Goal: Transaction & Acquisition: Book appointment/travel/reservation

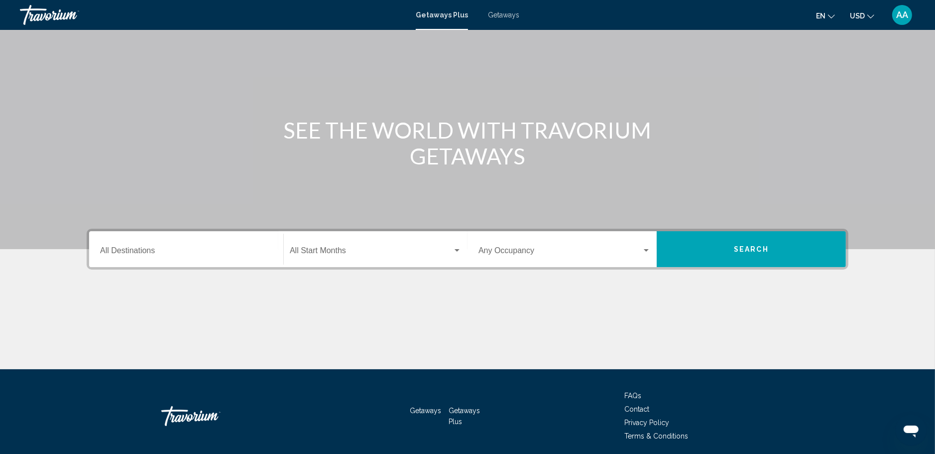
scroll to position [87, 0]
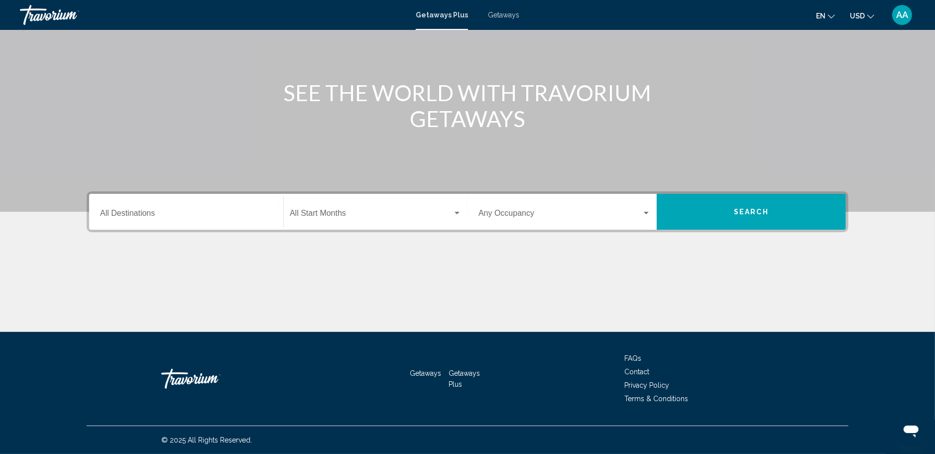
click at [179, 212] on input "Destination All Destinations" at bounding box center [186, 215] width 172 height 9
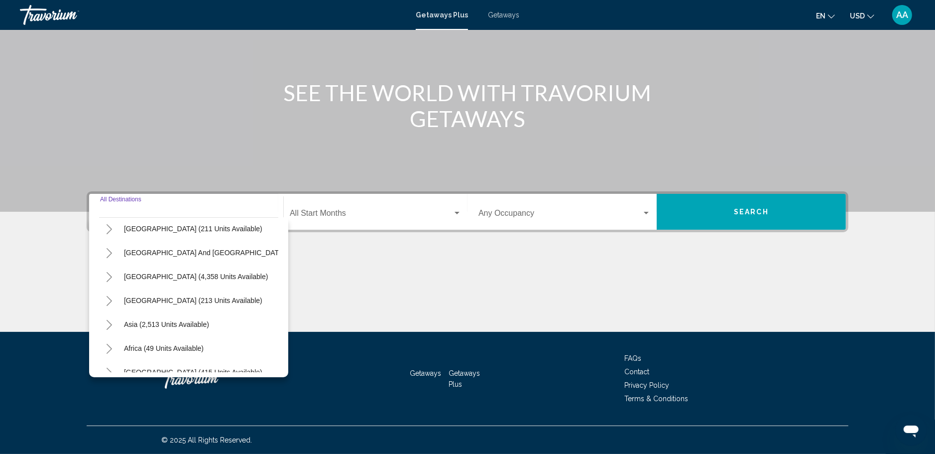
scroll to position [168, 0]
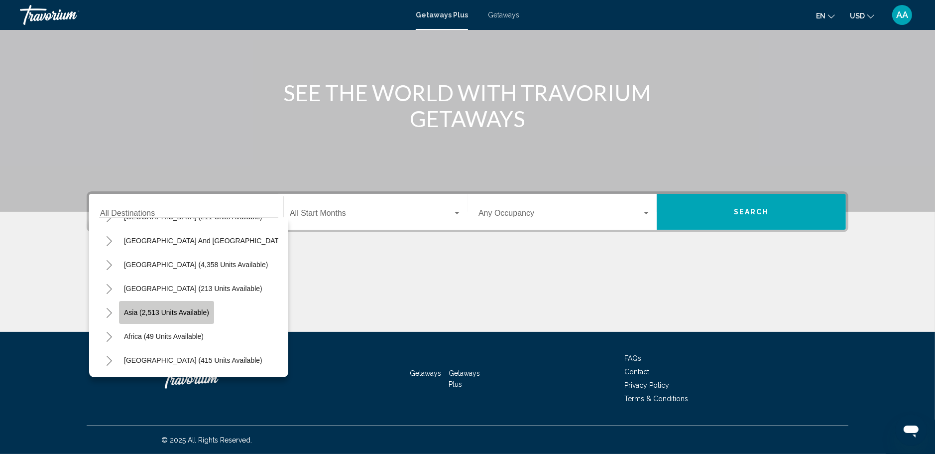
click at [171, 308] on span "Asia (2,513 units available)" at bounding box center [166, 312] width 85 height 8
type input "**********"
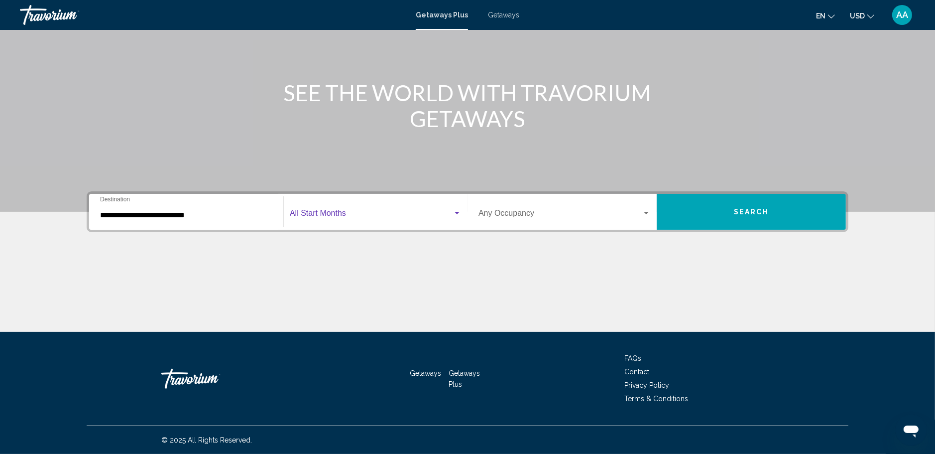
click at [453, 210] on div "Search widget" at bounding box center [457, 213] width 9 height 8
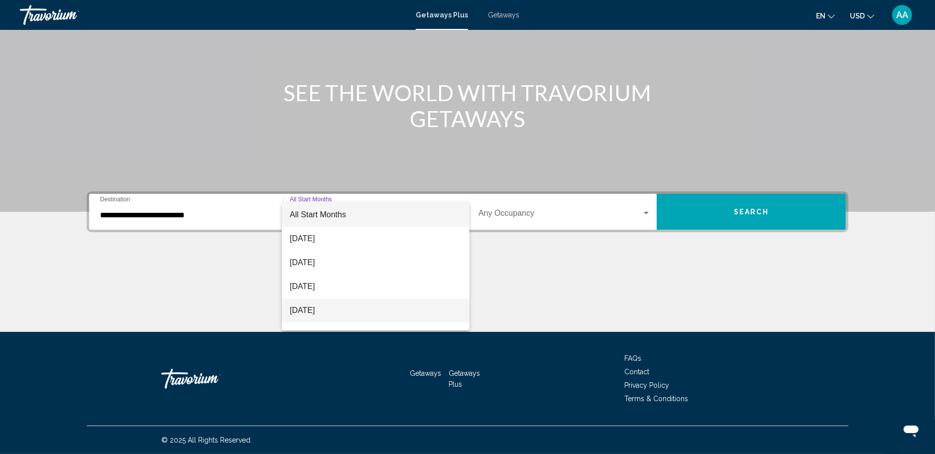
click at [320, 310] on span "[DATE]" at bounding box center [376, 310] width 172 height 24
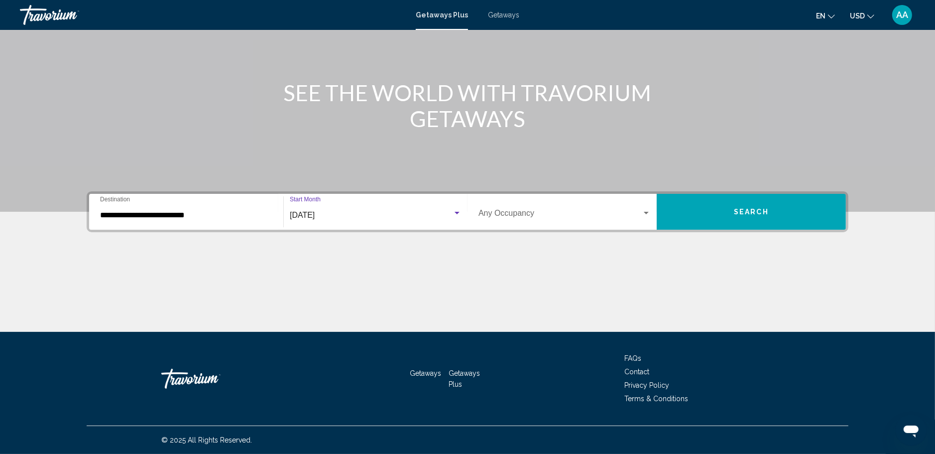
click at [646, 210] on div "Search widget" at bounding box center [646, 213] width 9 height 8
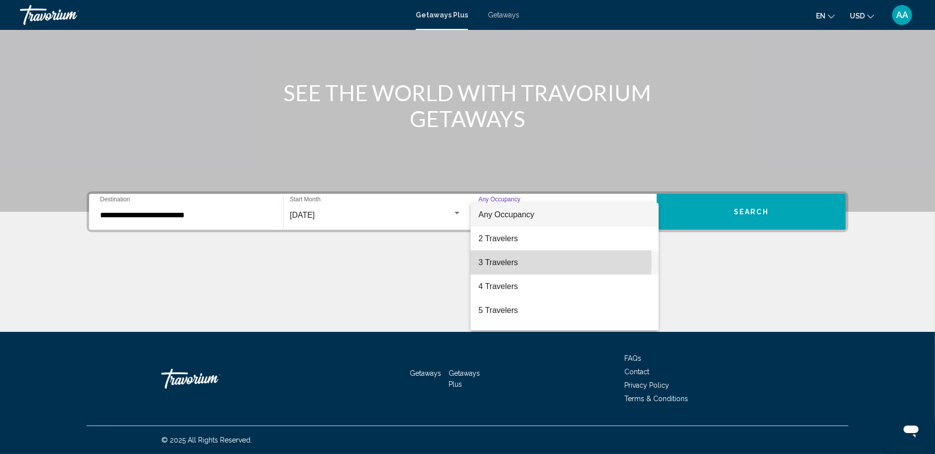
click at [520, 262] on span "3 Travelers" at bounding box center [564, 262] width 172 height 24
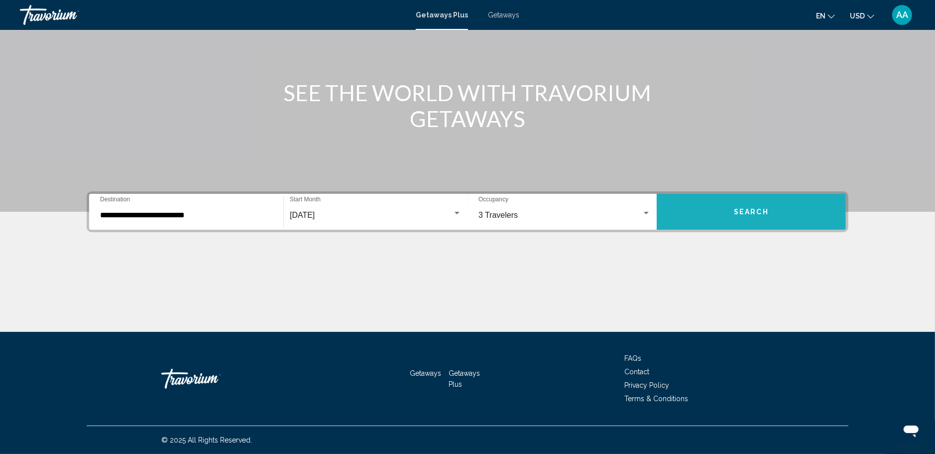
click at [768, 208] on button "Search" at bounding box center [751, 212] width 189 height 36
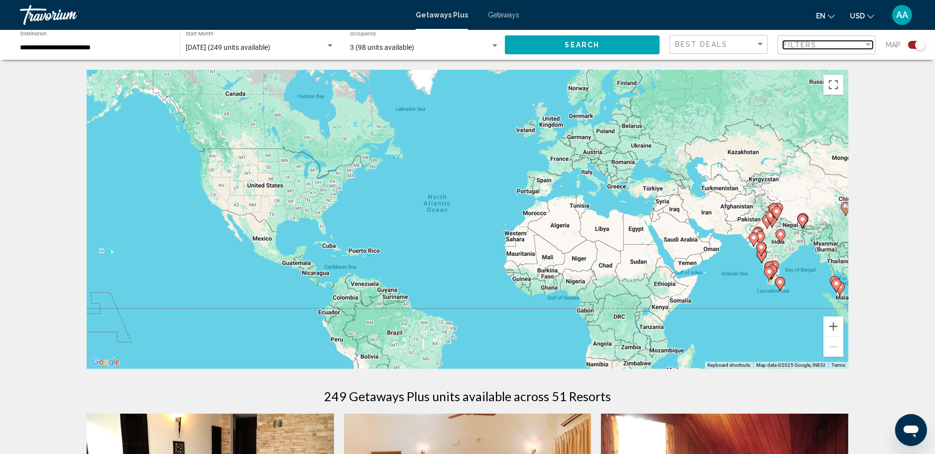
click at [867, 42] on div "Filter" at bounding box center [868, 45] width 9 height 8
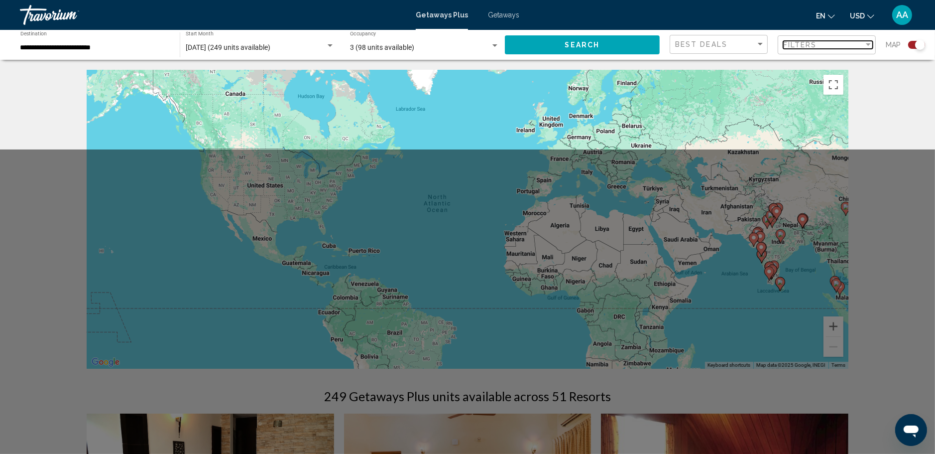
click at [869, 44] on div "Filter" at bounding box center [868, 44] width 5 height 2
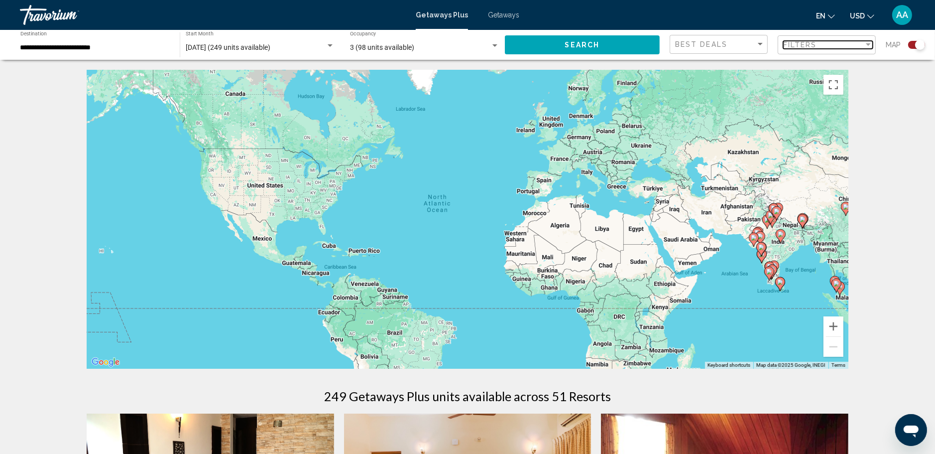
click at [869, 44] on div "Filter" at bounding box center [868, 44] width 5 height 2
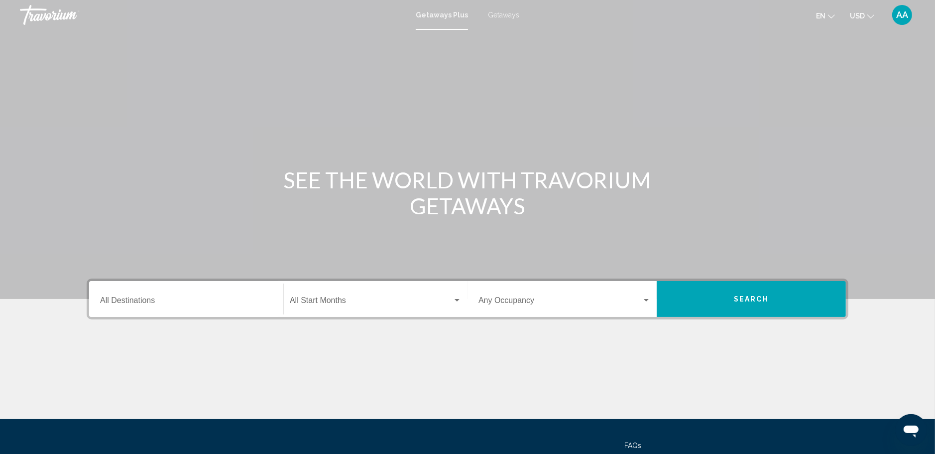
click at [127, 300] on input "Destination All Destinations" at bounding box center [186, 302] width 172 height 9
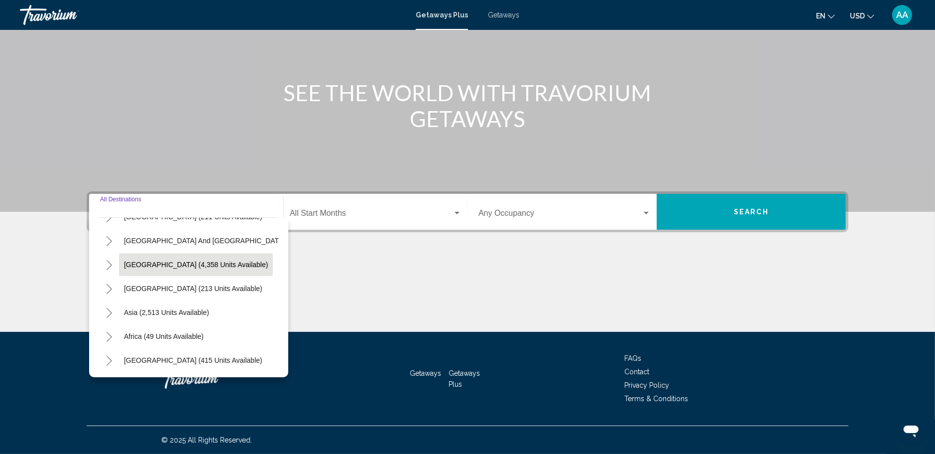
scroll to position [168, 0]
click at [110, 308] on icon "Toggle Asia (2,513 units available)" at bounding box center [109, 313] width 7 height 10
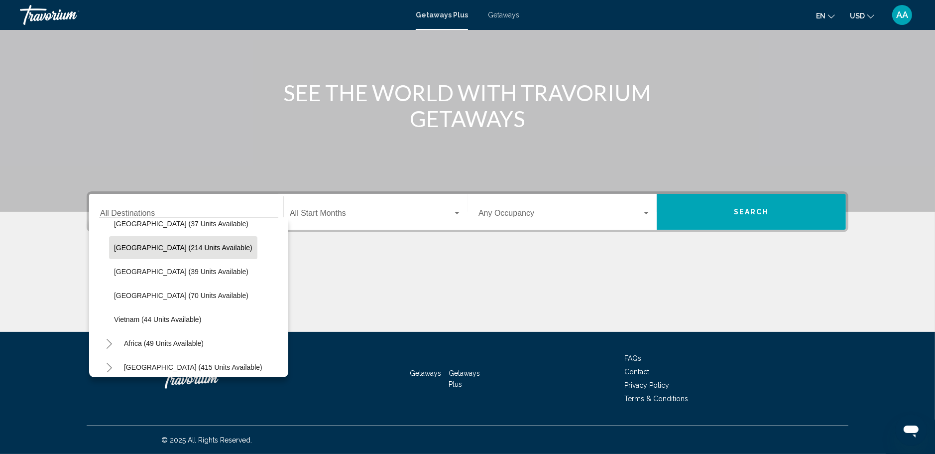
scroll to position [431, 0]
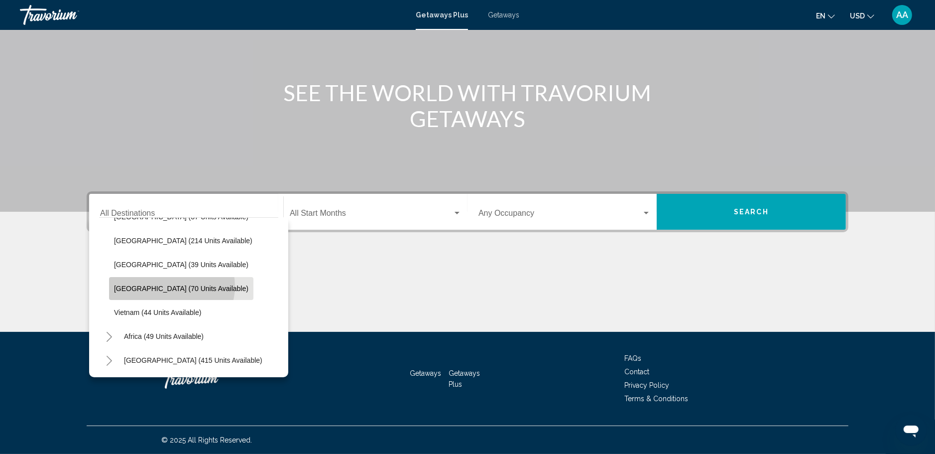
click at [171, 284] on span "Thailand (70 units available)" at bounding box center [181, 288] width 134 height 8
type input "**********"
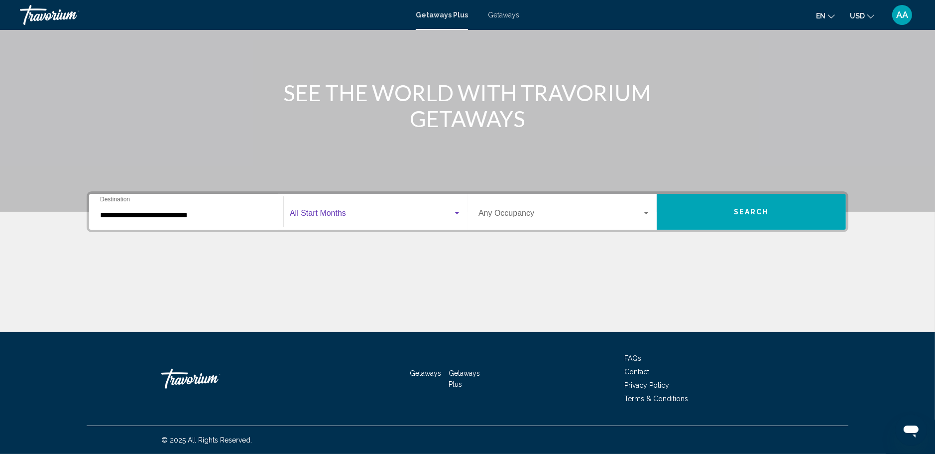
click at [459, 212] on div "Search widget" at bounding box center [457, 213] width 5 height 2
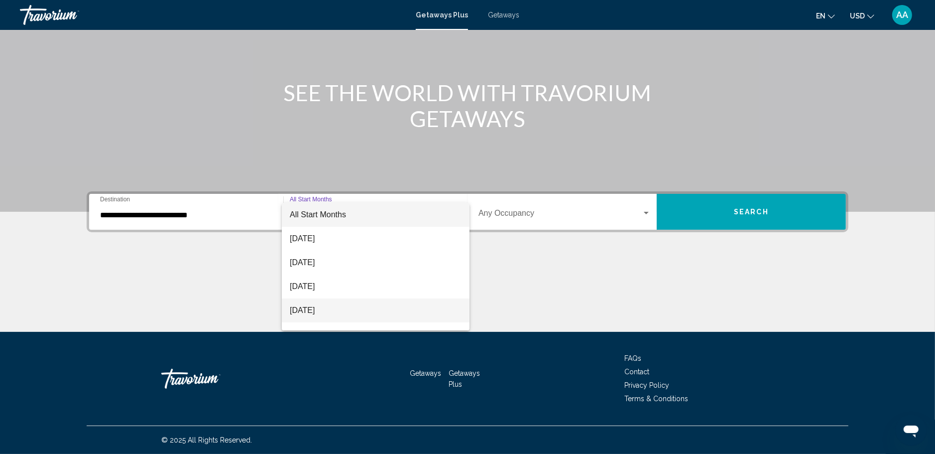
click at [342, 308] on span "[DATE]" at bounding box center [376, 310] width 172 height 24
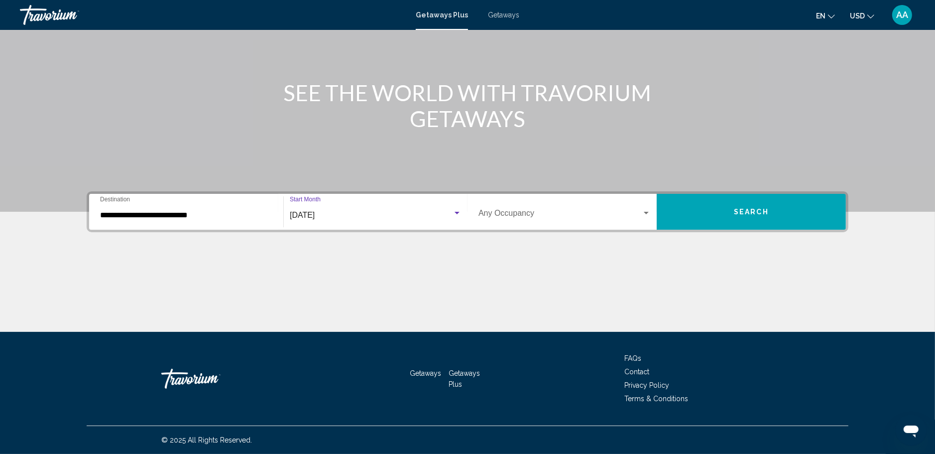
click at [646, 212] on div "Search widget" at bounding box center [646, 213] width 5 height 2
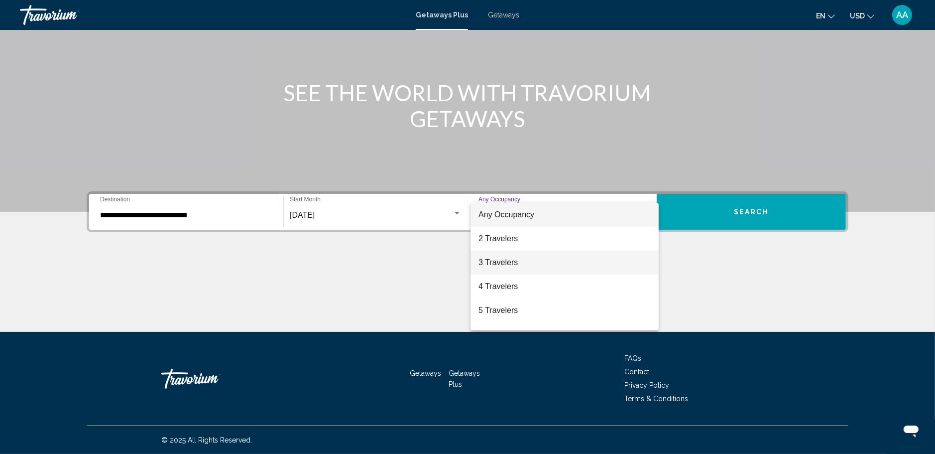
click at [502, 261] on span "3 Travelers" at bounding box center [564, 262] width 172 height 24
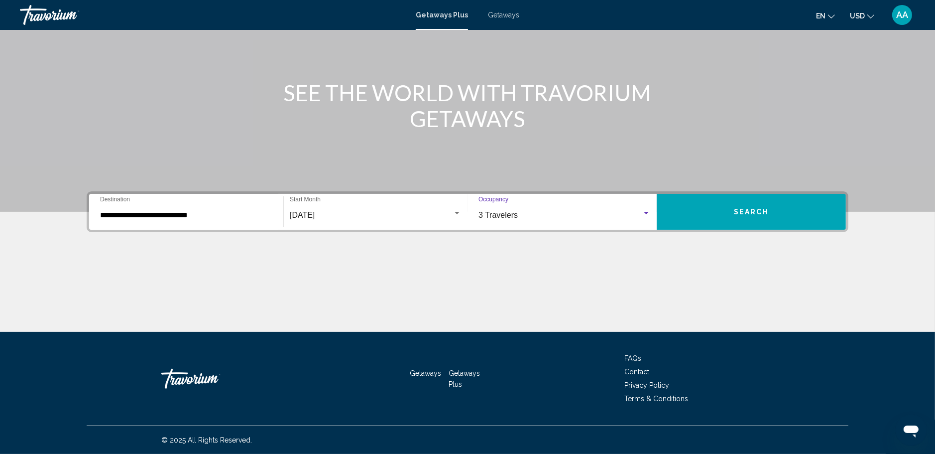
click at [756, 210] on span "Search" at bounding box center [751, 212] width 35 height 8
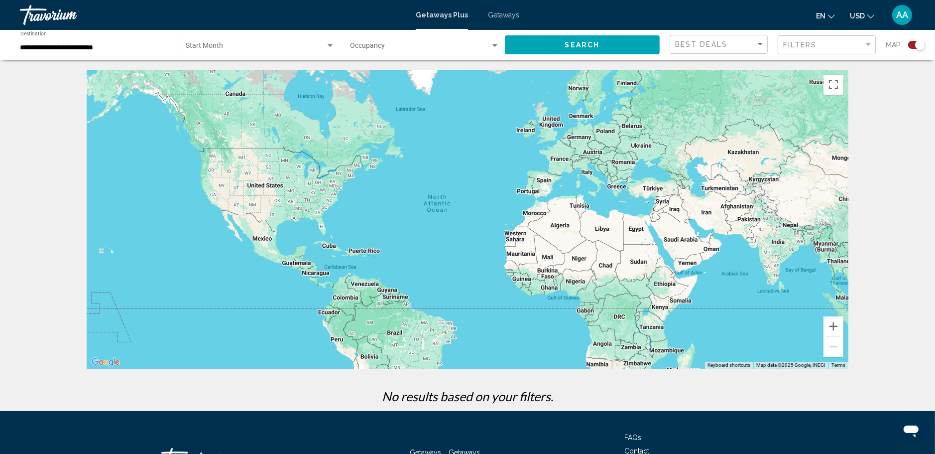
click at [504, 13] on span "Getaways" at bounding box center [503, 15] width 31 height 8
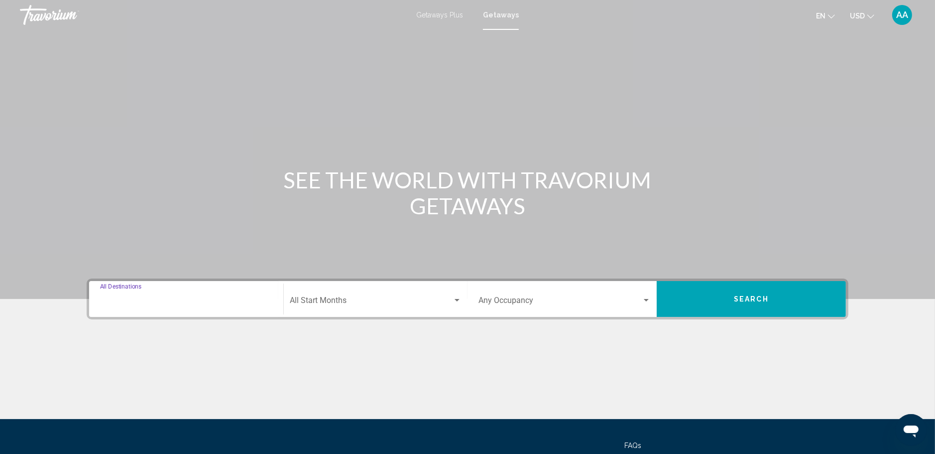
click at [115, 298] on input "Destination All Destinations" at bounding box center [186, 302] width 172 height 9
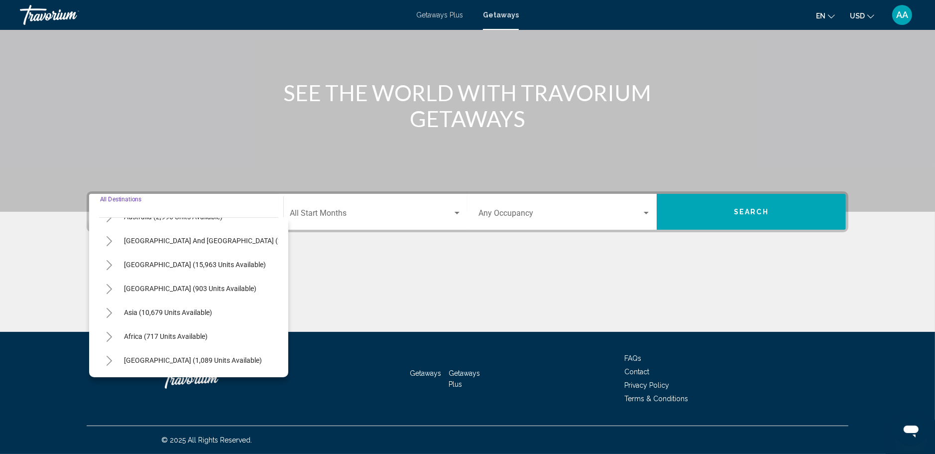
scroll to position [168, 0]
click at [108, 308] on icon "Toggle Asia (10,679 units available)" at bounding box center [109, 313] width 7 height 10
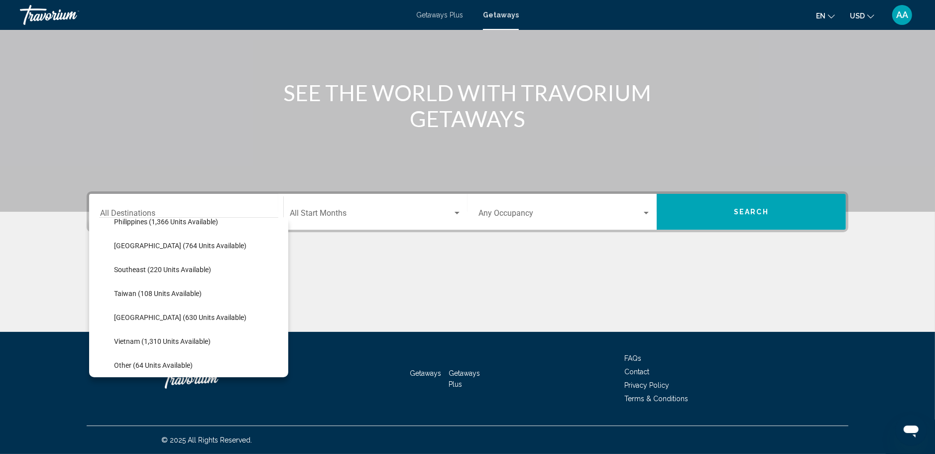
scroll to position [517, 0]
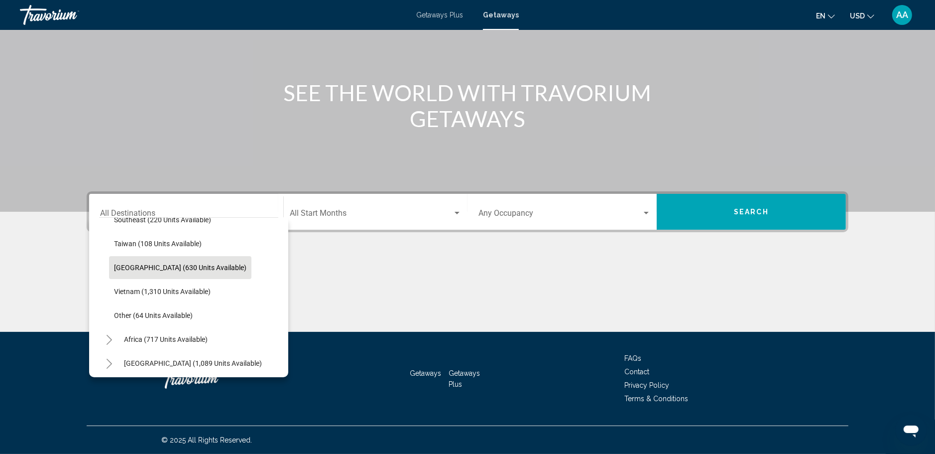
click at [168, 269] on span "Thailand (630 units available)" at bounding box center [180, 267] width 132 height 8
type input "**********"
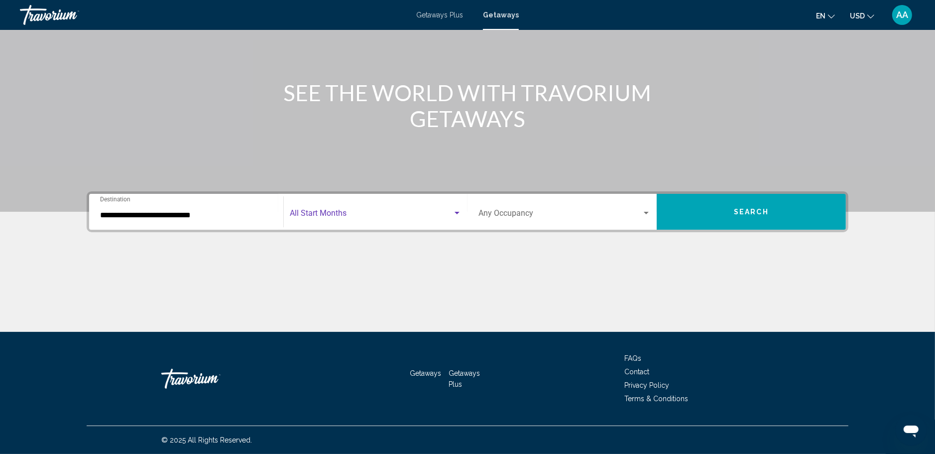
click at [455, 212] on div "Search widget" at bounding box center [457, 213] width 5 height 2
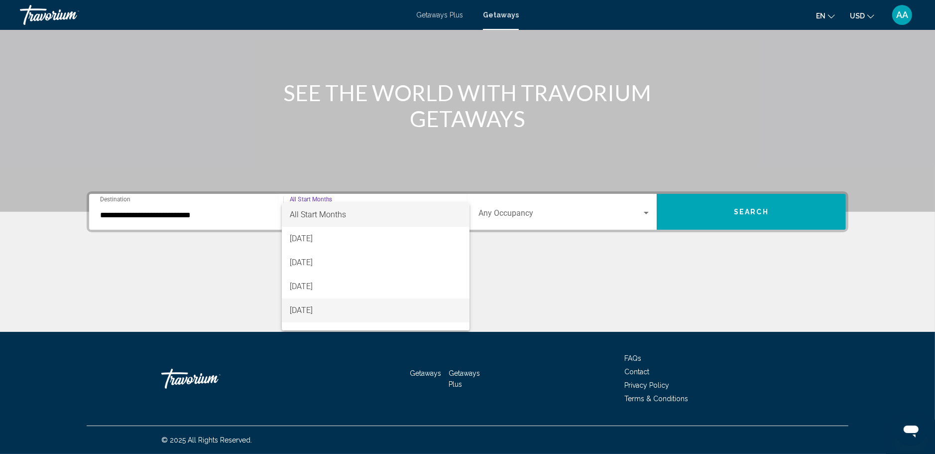
click at [346, 310] on span "[DATE]" at bounding box center [376, 310] width 172 height 24
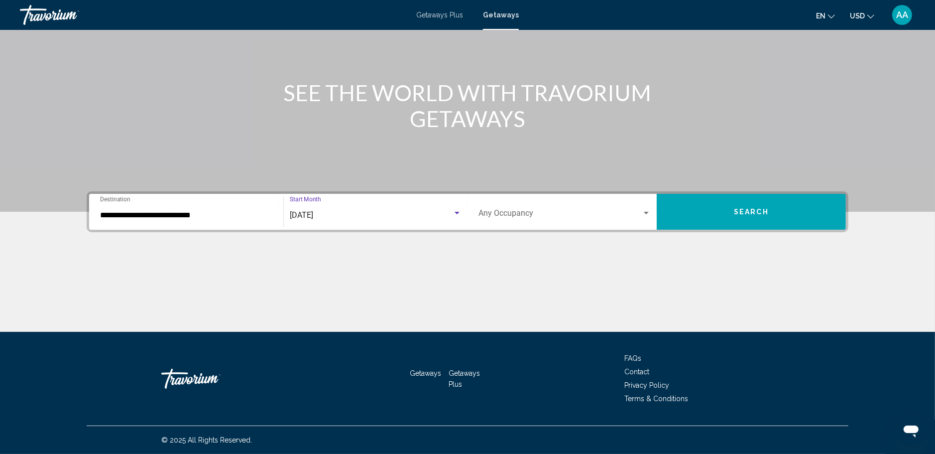
click at [651, 207] on div "Occupancy Any Occupancy" at bounding box center [564, 211] width 184 height 31
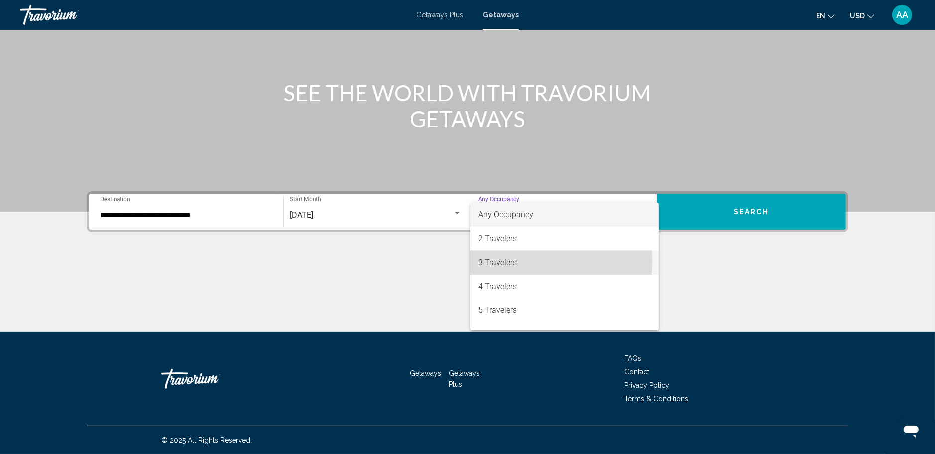
click at [511, 260] on span "3 Travelers" at bounding box center [564, 262] width 172 height 24
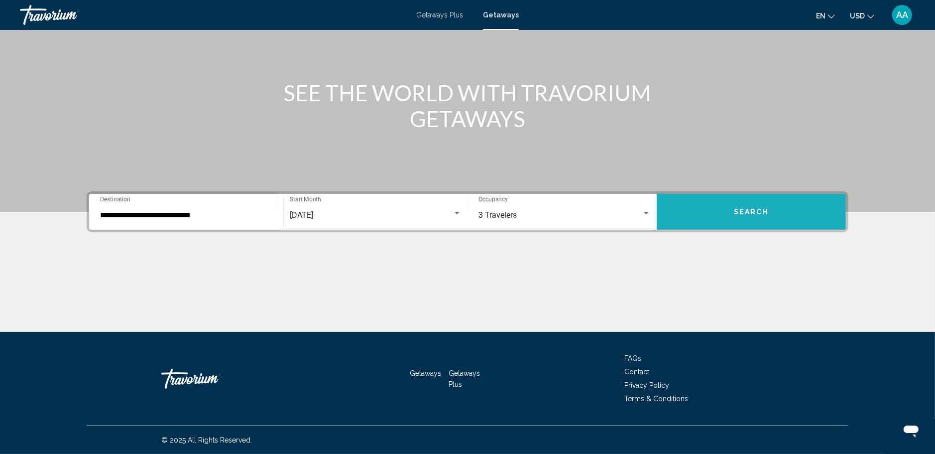
click at [774, 212] on button "Search" at bounding box center [751, 212] width 189 height 36
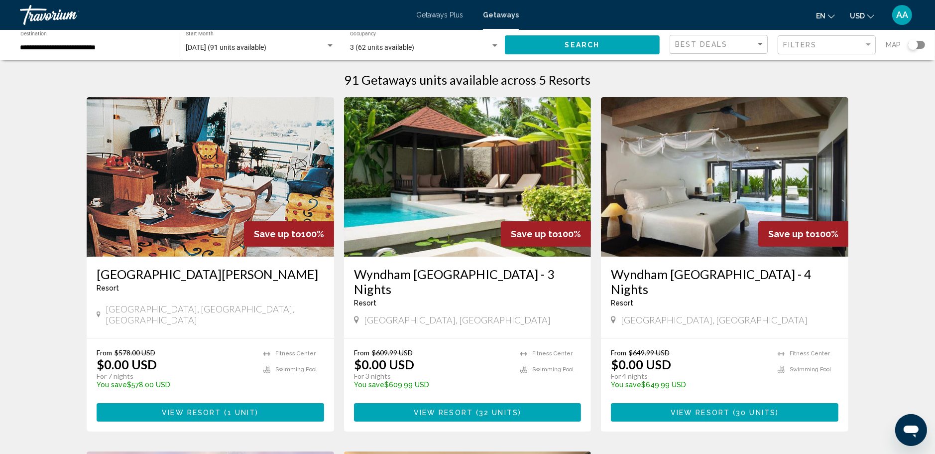
scroll to position [57, 0]
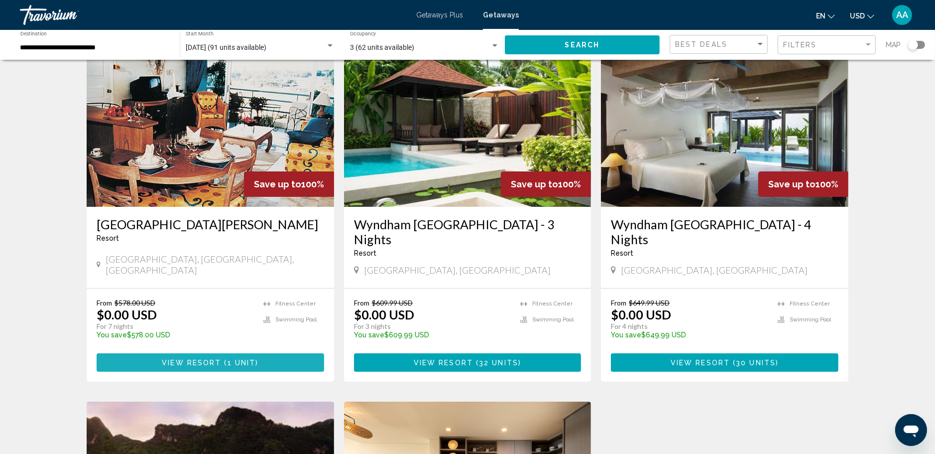
click at [228, 359] on span "1 unit" at bounding box center [242, 362] width 28 height 8
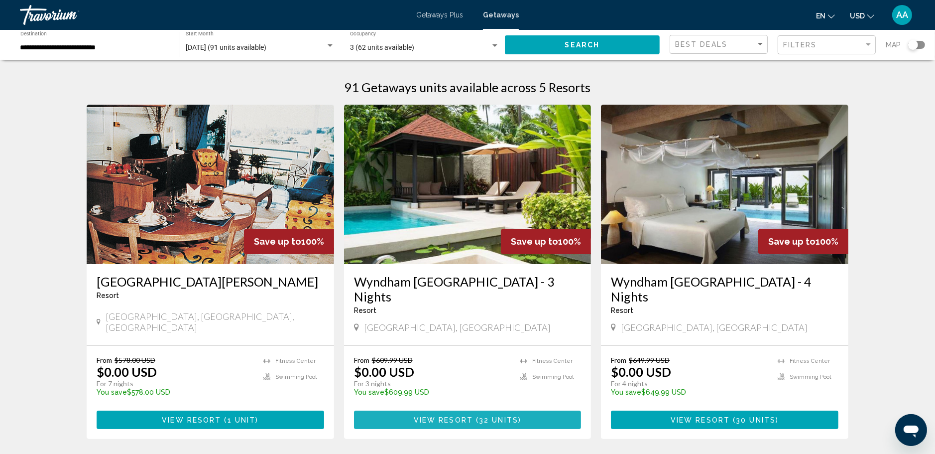
click at [456, 416] on span "View Resort" at bounding box center [443, 420] width 59 height 8
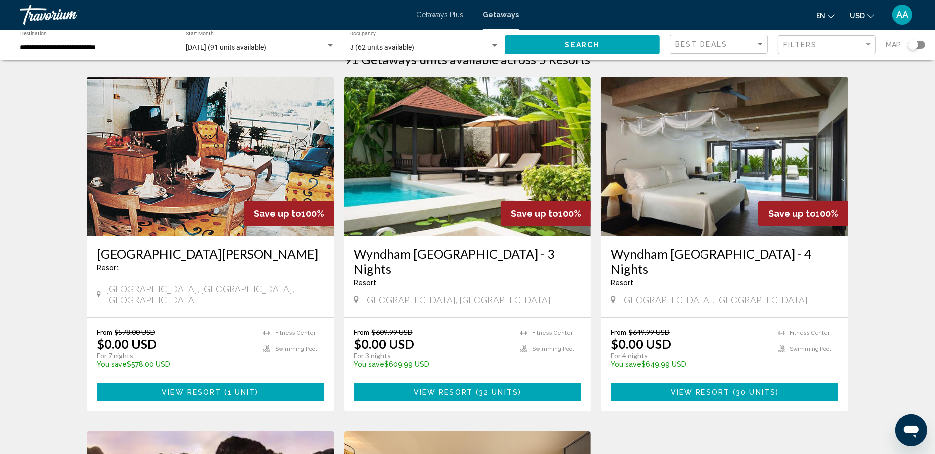
scroll to position [50, 0]
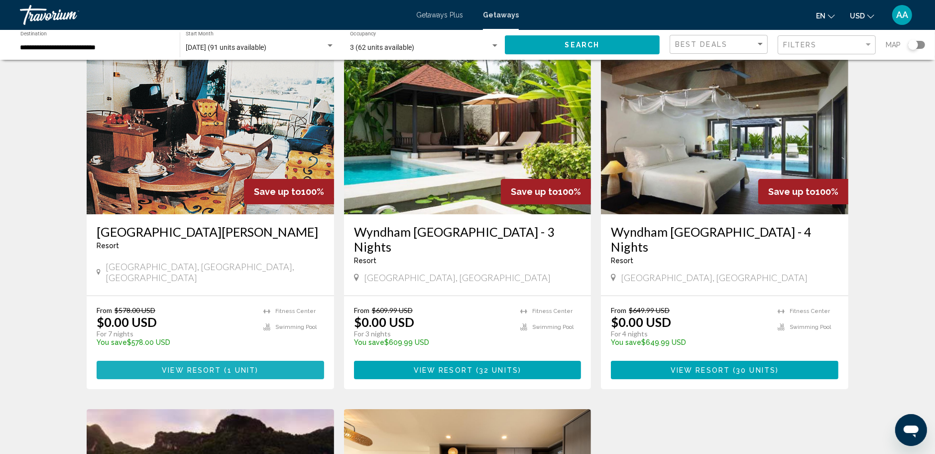
click at [263, 367] on button "View Resort ( 1 unit )" at bounding box center [211, 369] width 228 height 18
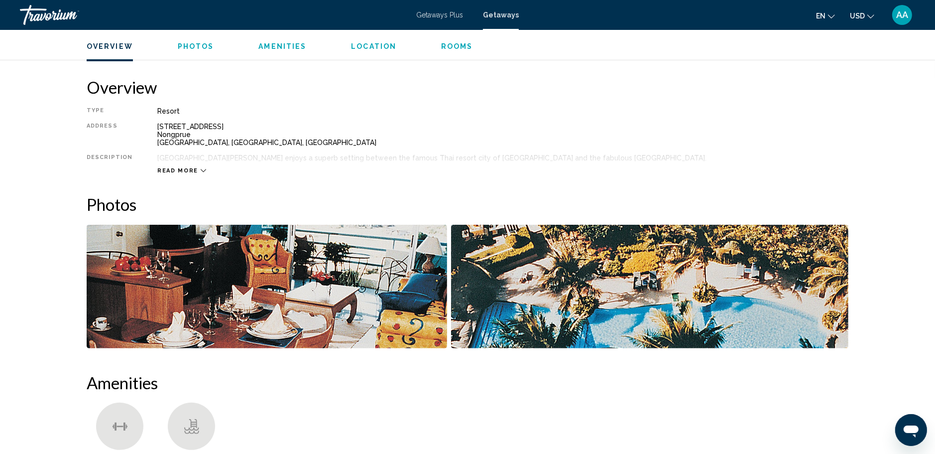
scroll to position [299, 0]
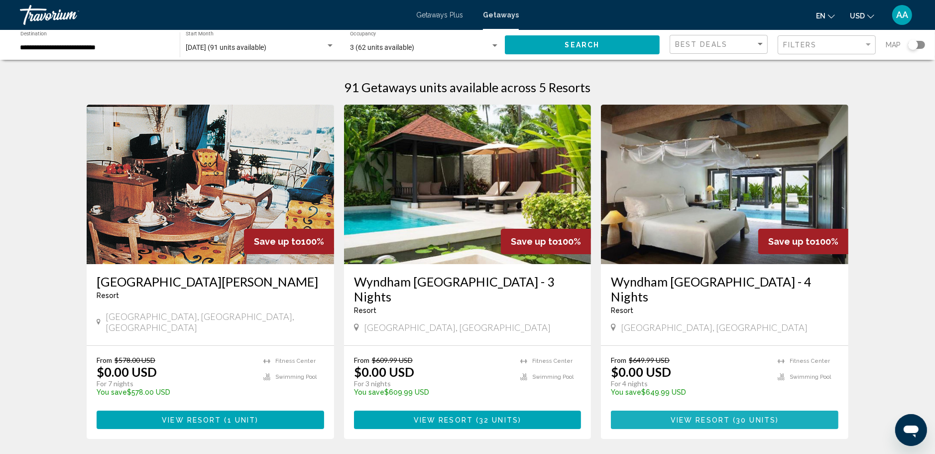
click at [699, 419] on span "View Resort" at bounding box center [700, 420] width 59 height 8
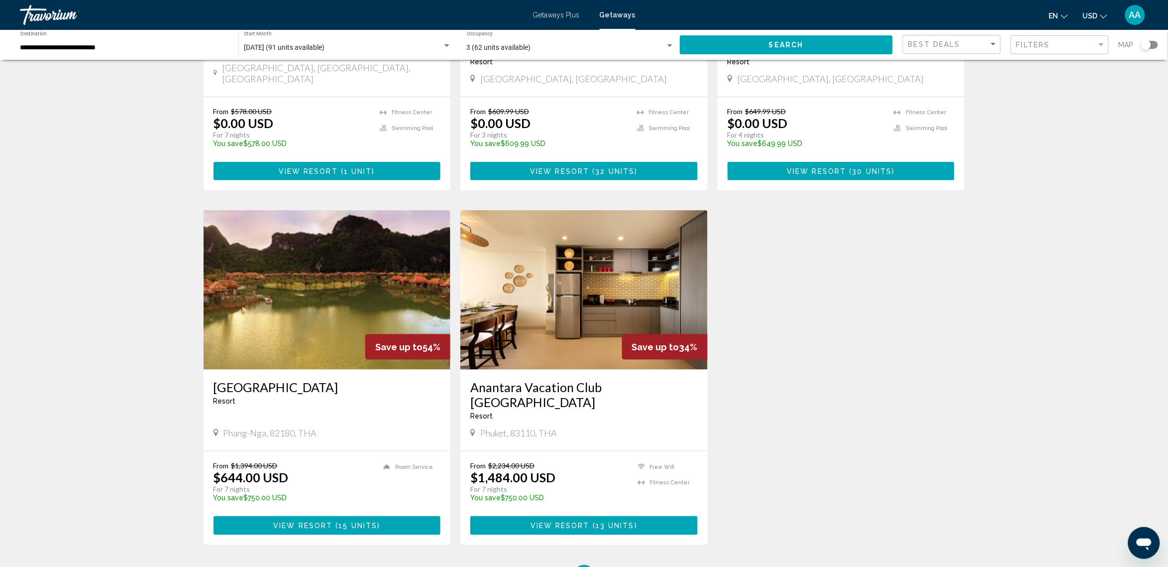
scroll to position [311, 0]
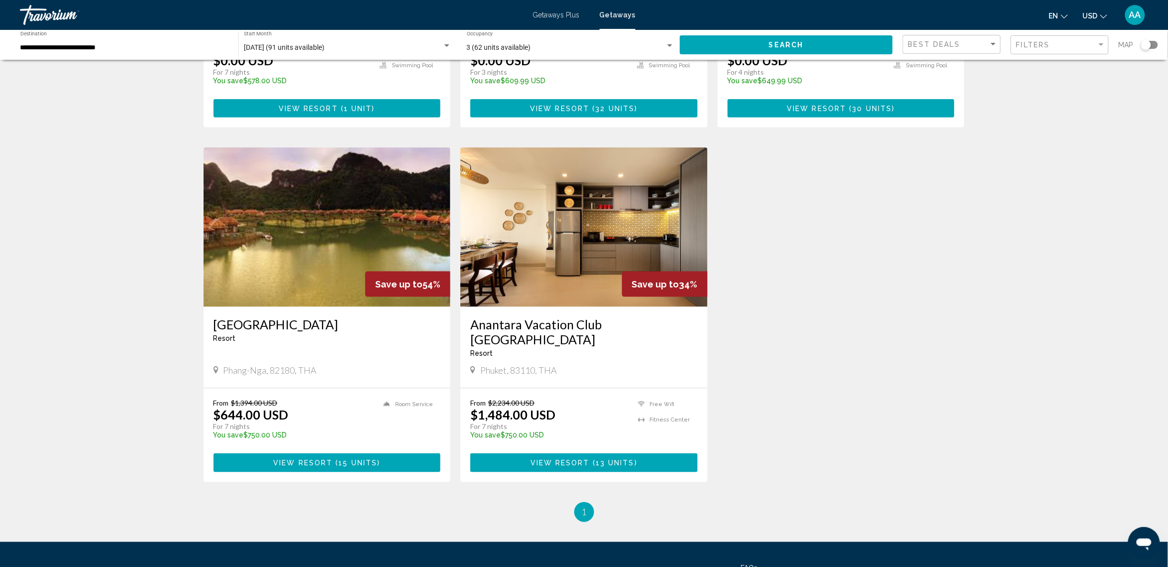
click at [554, 235] on img "Main content" at bounding box center [584, 226] width 247 height 159
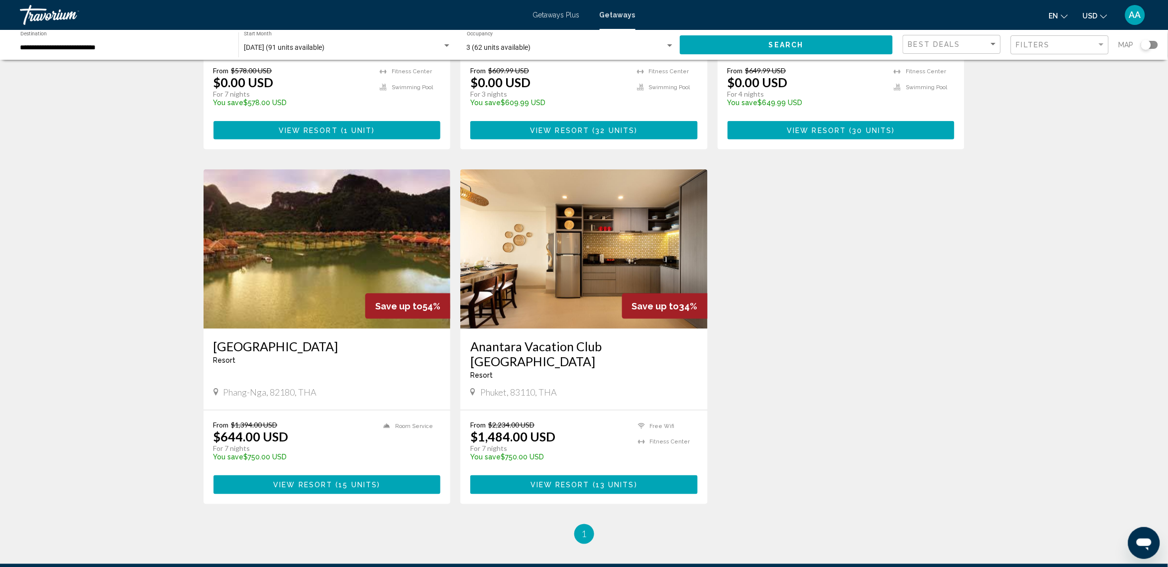
scroll to position [311, 0]
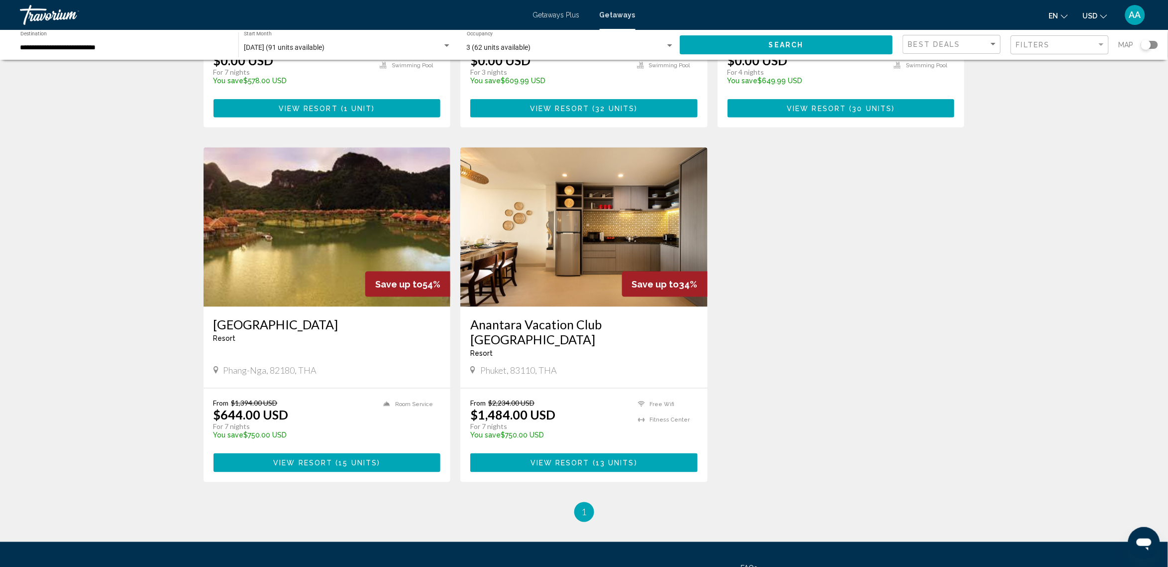
click at [319, 232] on img "Main content" at bounding box center [327, 226] width 247 height 159
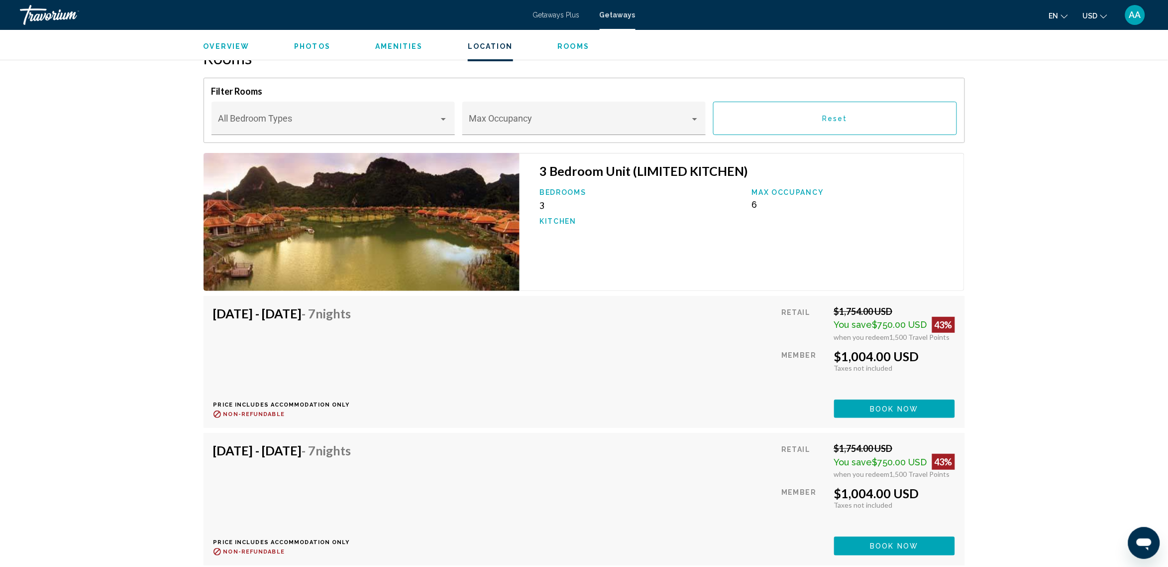
scroll to position [1494, 0]
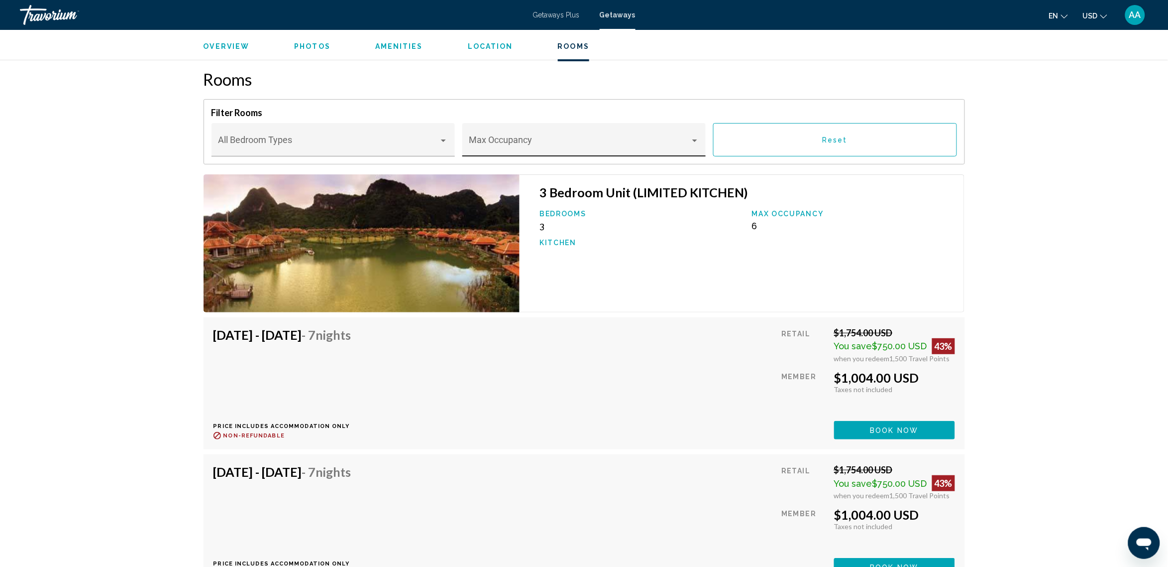
click at [695, 139] on div "Main content" at bounding box center [695, 140] width 5 height 2
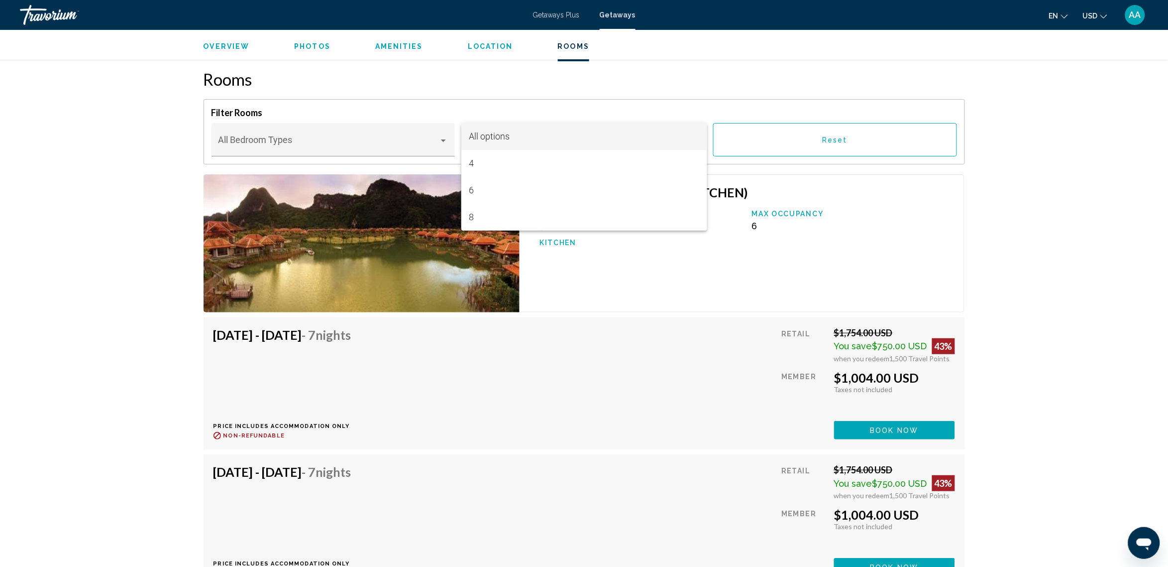
click at [942, 107] on div at bounding box center [584, 283] width 1168 height 567
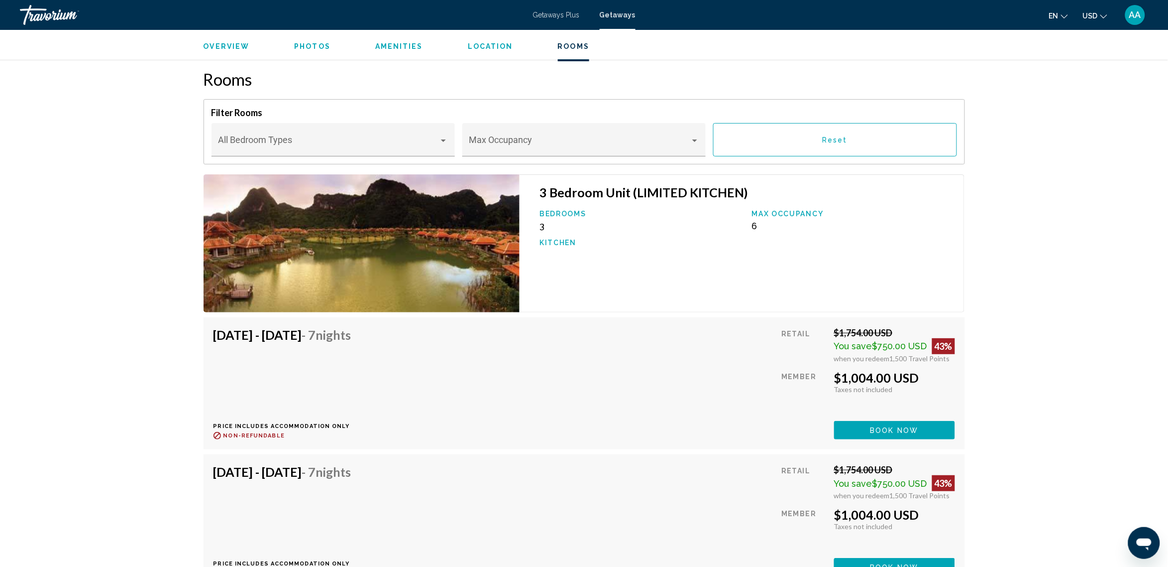
click at [414, 252] on img "Main content" at bounding box center [362, 243] width 317 height 138
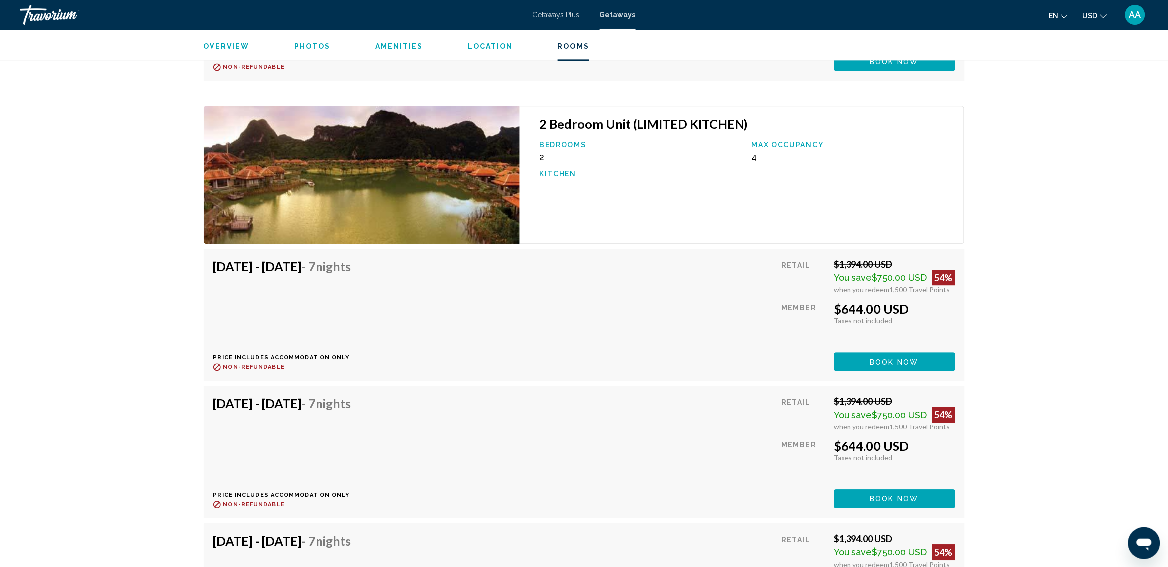
scroll to position [2427, 0]
